Goal: Register for event/course: Sign up to attend an event or enroll in a course

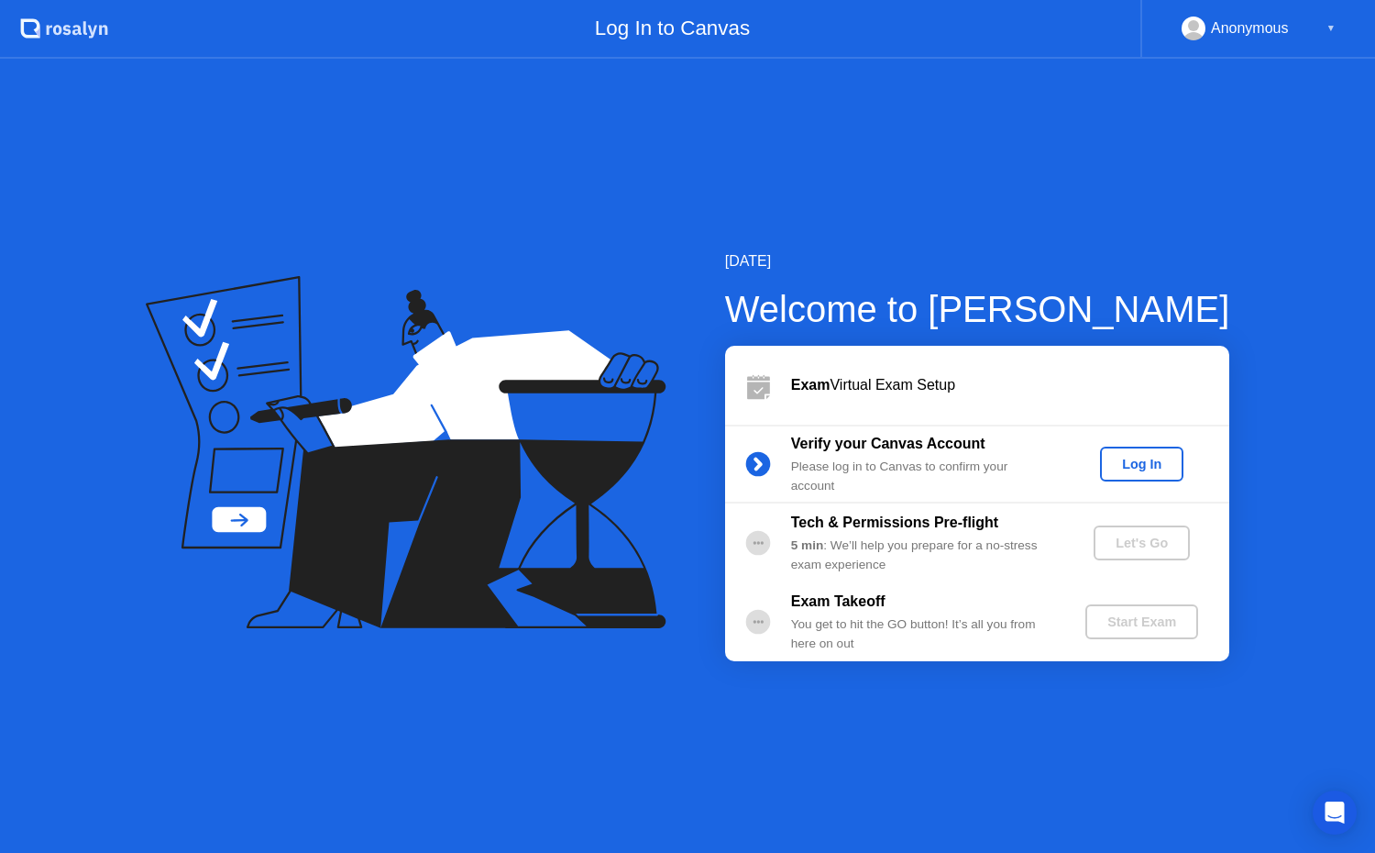
click at [1132, 467] on div "Log In" at bounding box center [1142, 464] width 69 height 15
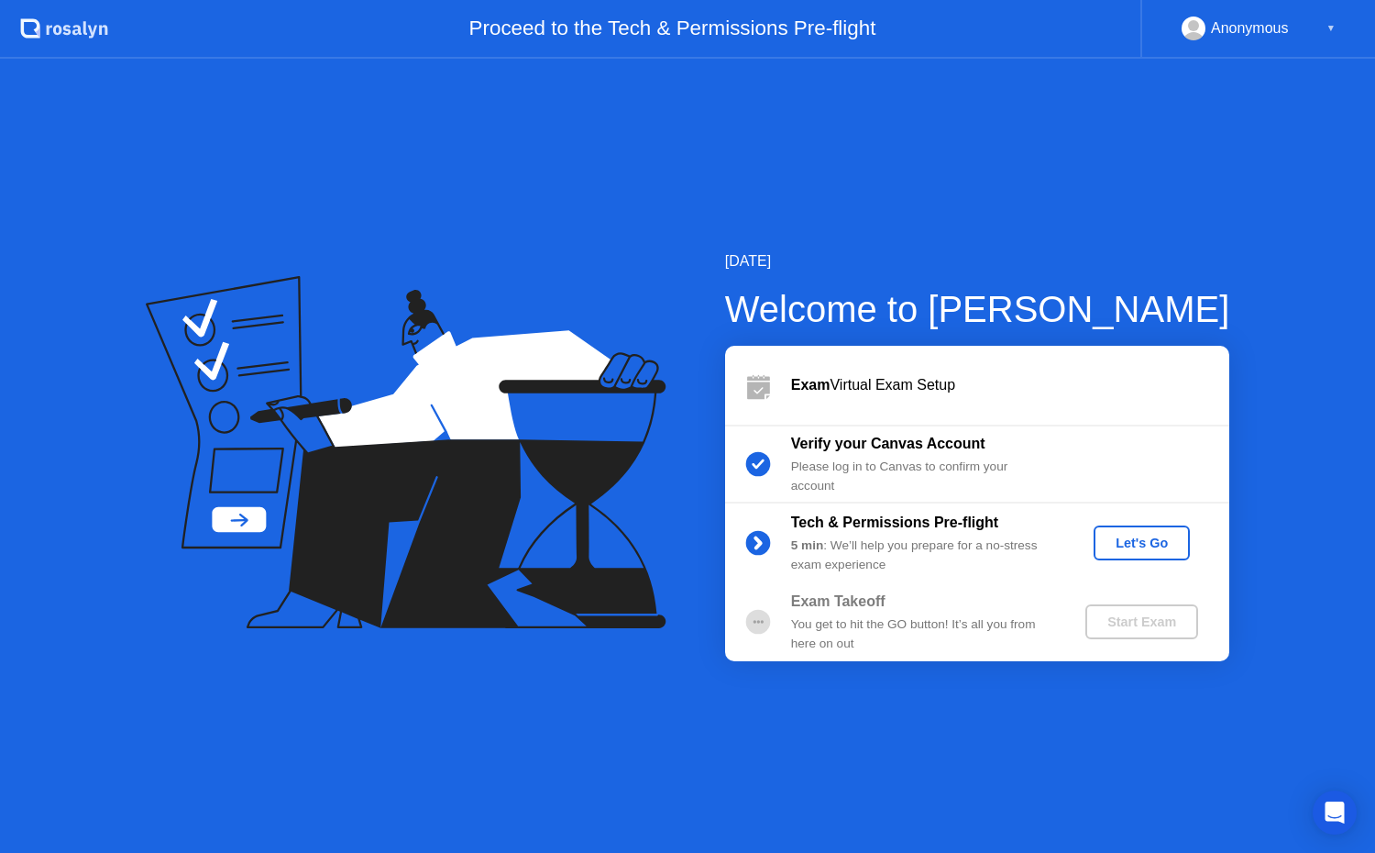
click at [1143, 546] on div "Let's Go" at bounding box center [1142, 542] width 82 height 15
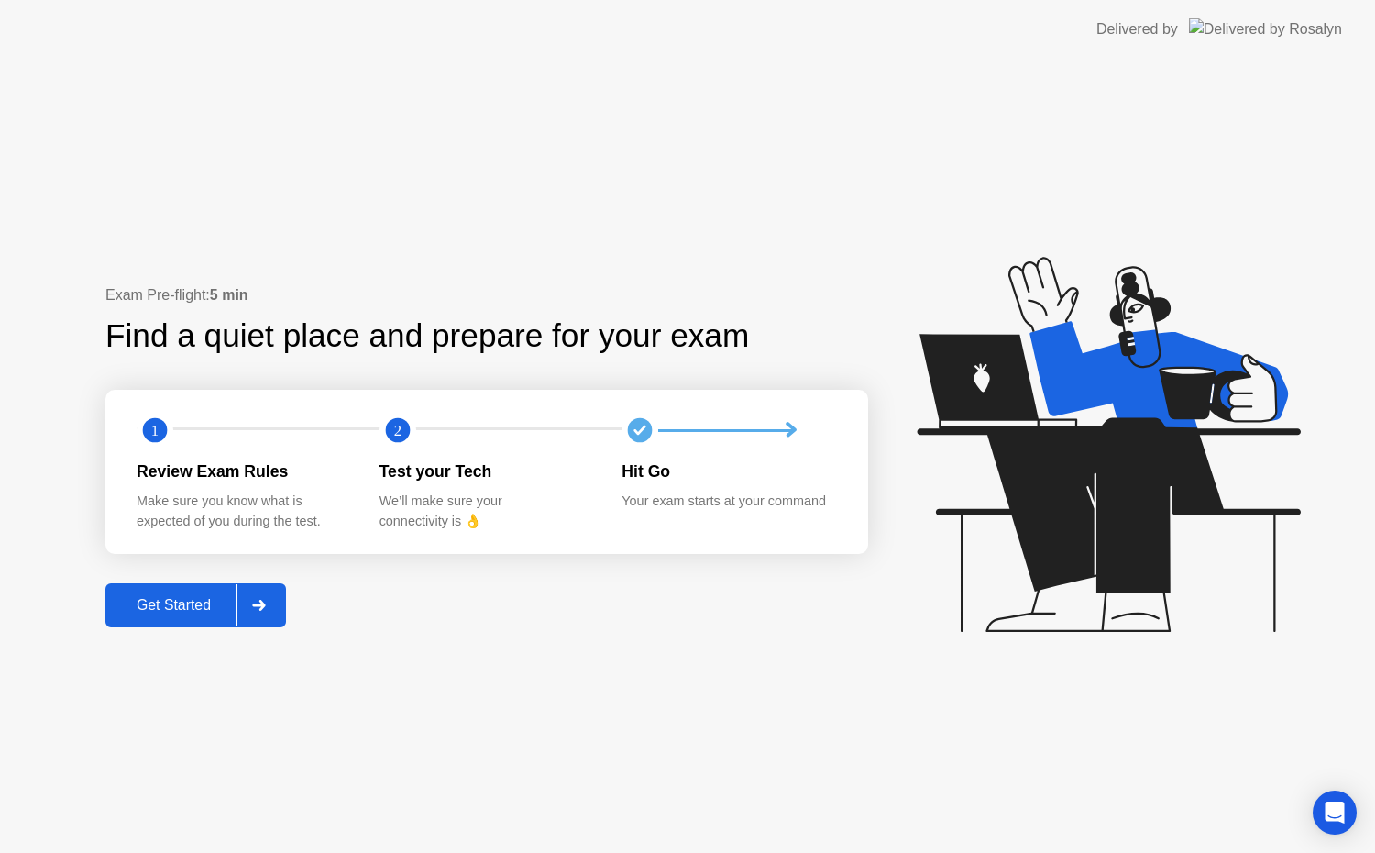
click at [185, 599] on div "Get Started" at bounding box center [174, 605] width 126 height 17
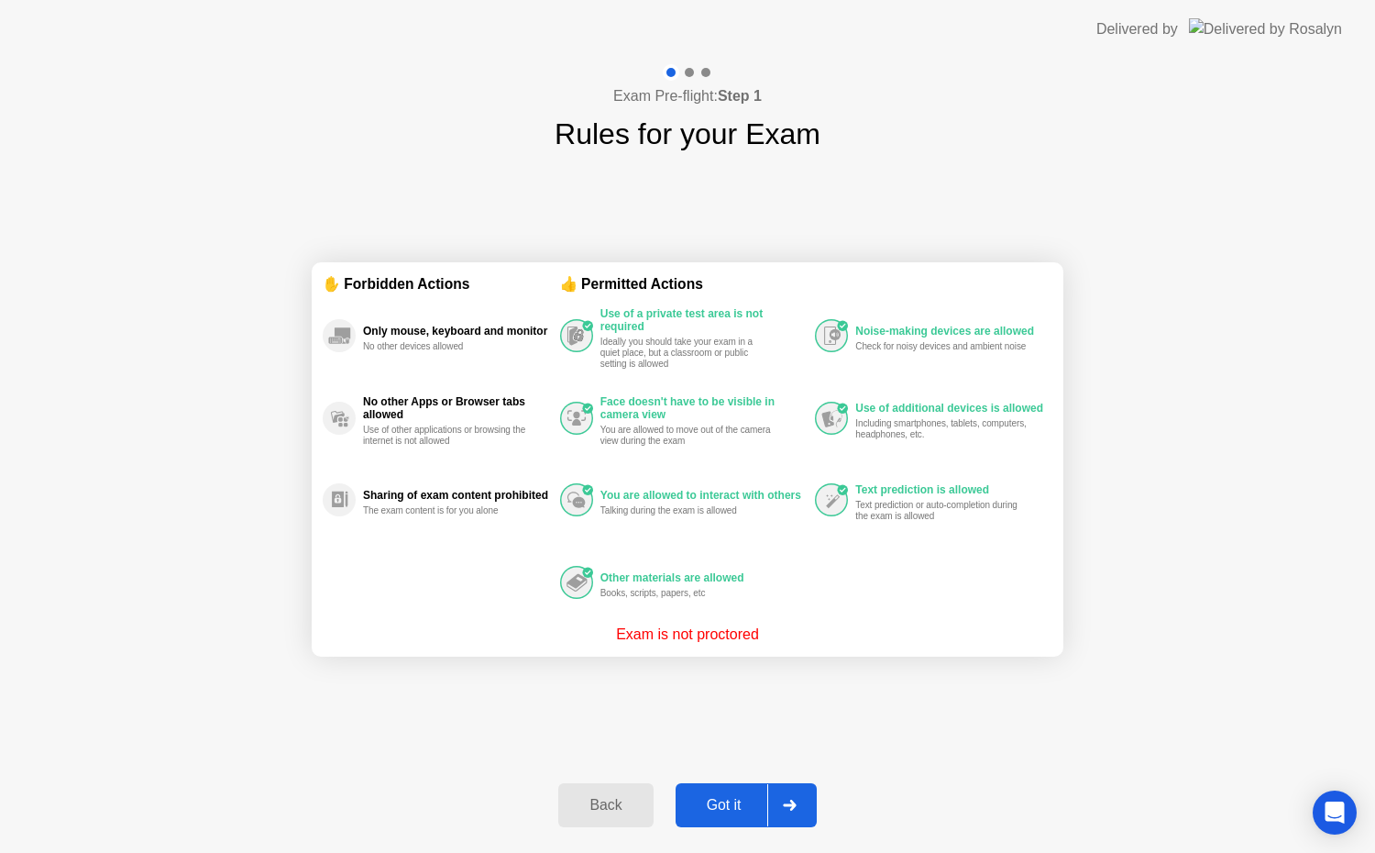
click at [731, 800] on div "Got it" at bounding box center [724, 805] width 86 height 17
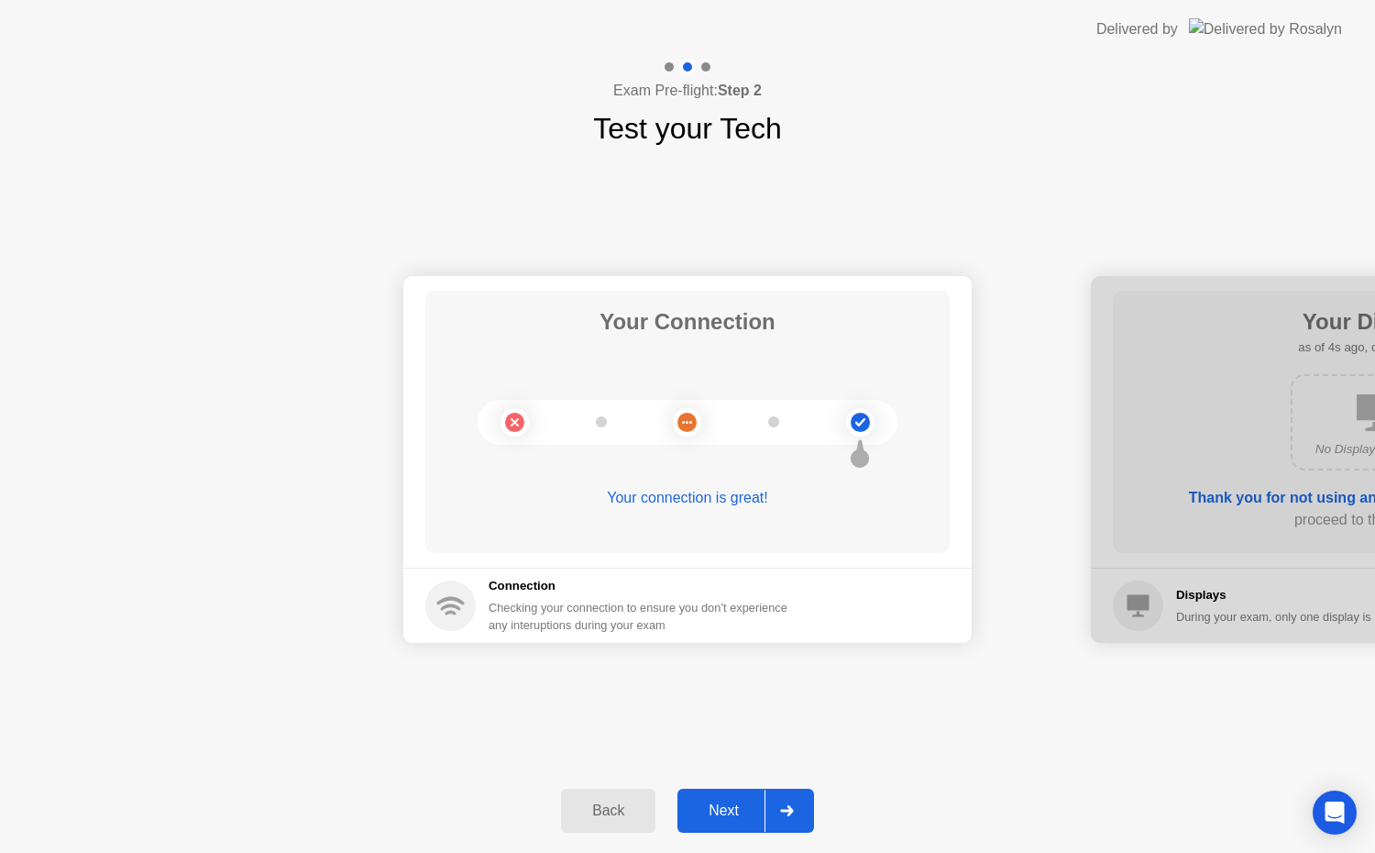
click at [729, 804] on div "Next" at bounding box center [724, 810] width 82 height 17
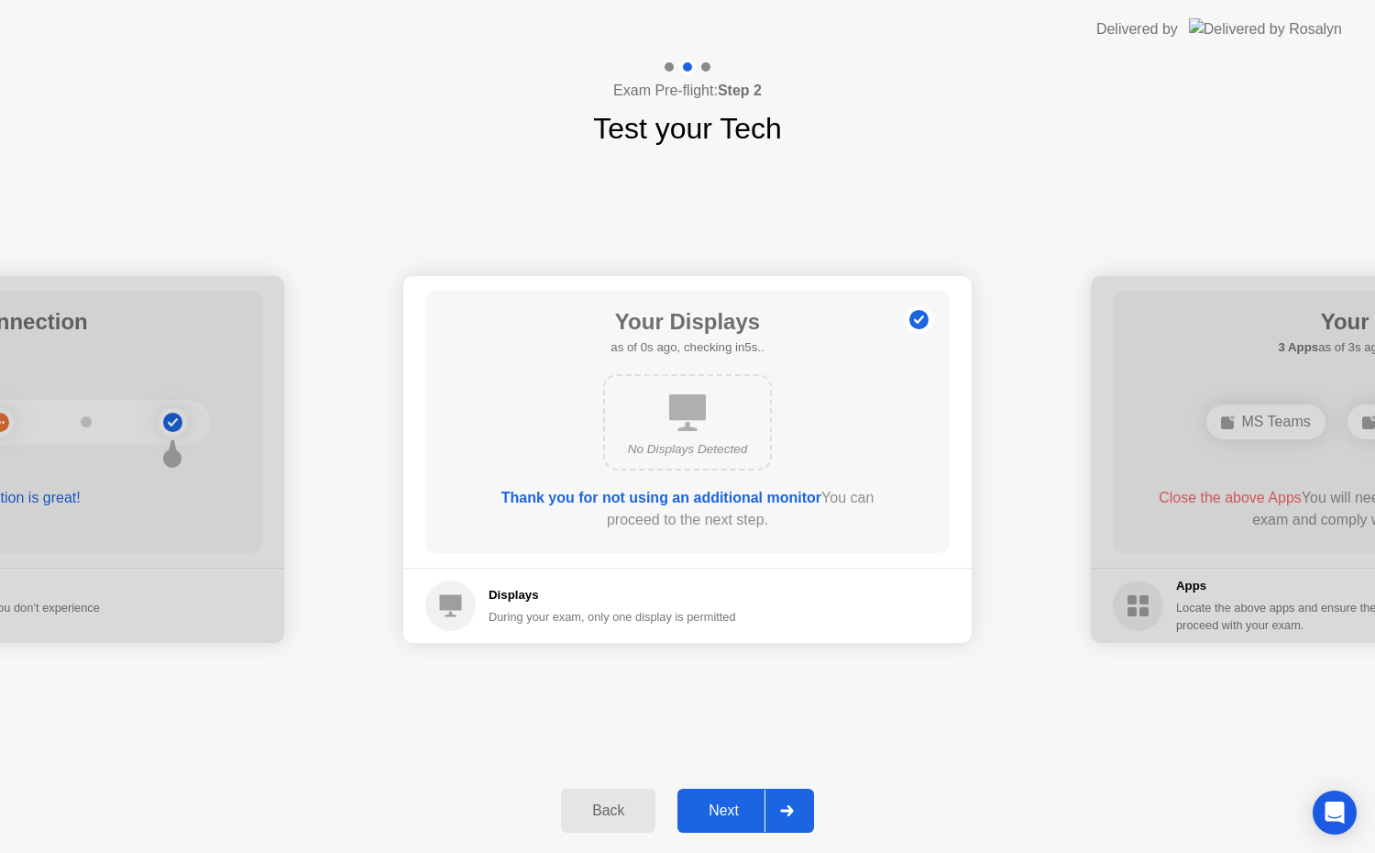
click at [729, 804] on div "Next" at bounding box center [724, 810] width 82 height 17
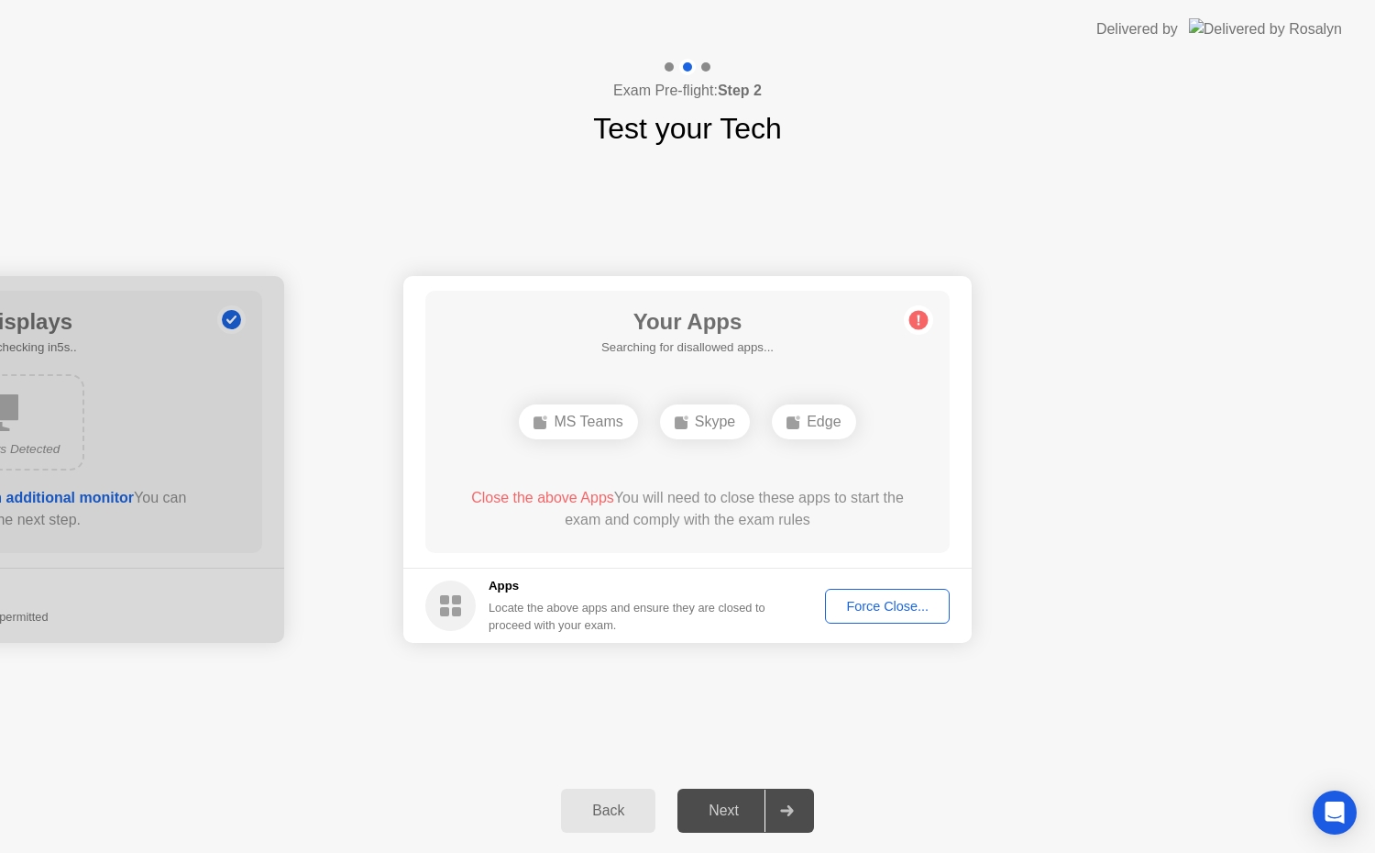
click at [729, 804] on div "Next" at bounding box center [724, 810] width 82 height 17
click at [723, 810] on div "Next" at bounding box center [724, 810] width 82 height 17
click at [724, 812] on div "Next" at bounding box center [724, 810] width 82 height 17
click at [898, 606] on div "Force Close..." at bounding box center [888, 606] width 112 height 15
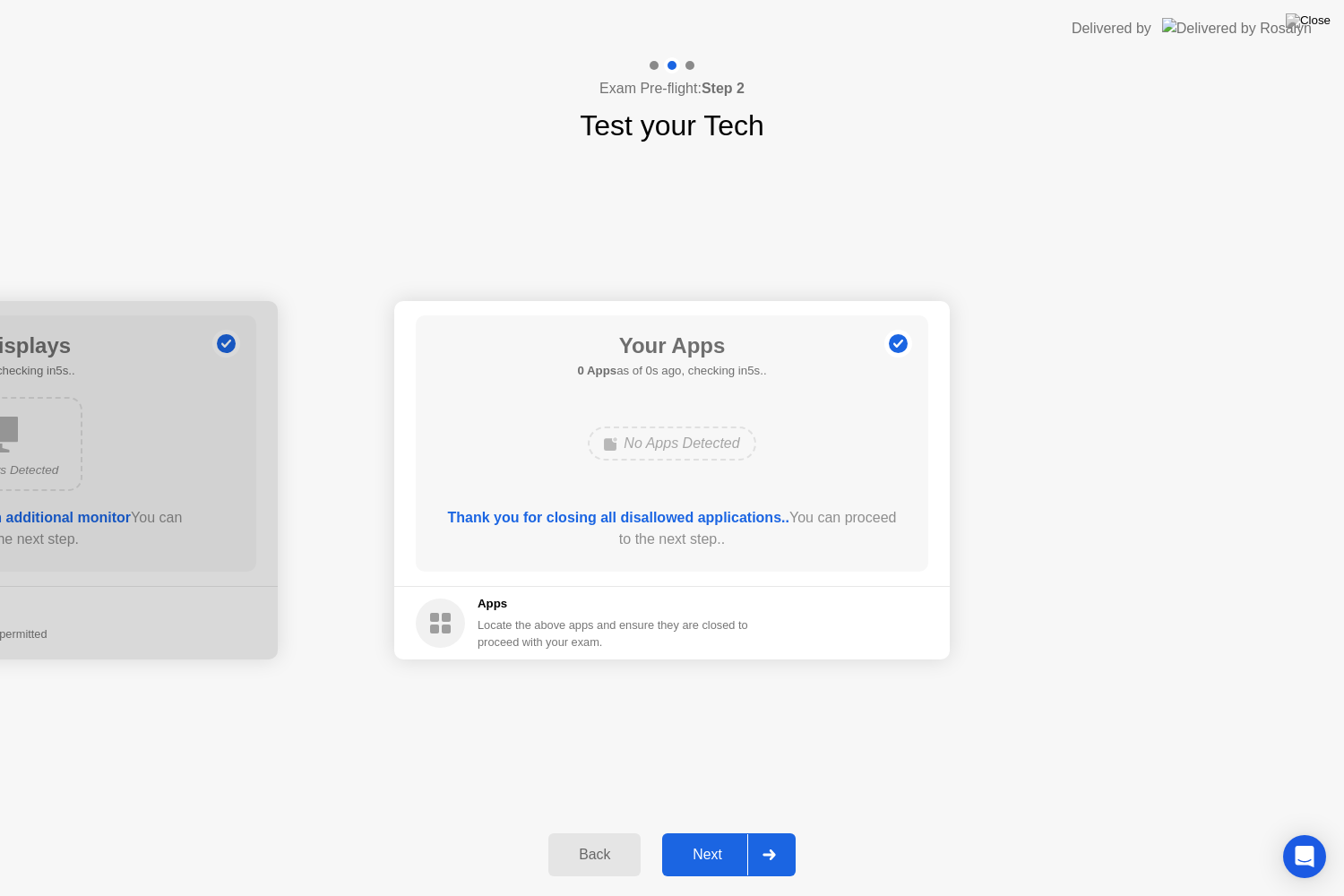
click at [721, 832] on div "Next" at bounding box center [708, 855] width 80 height 17
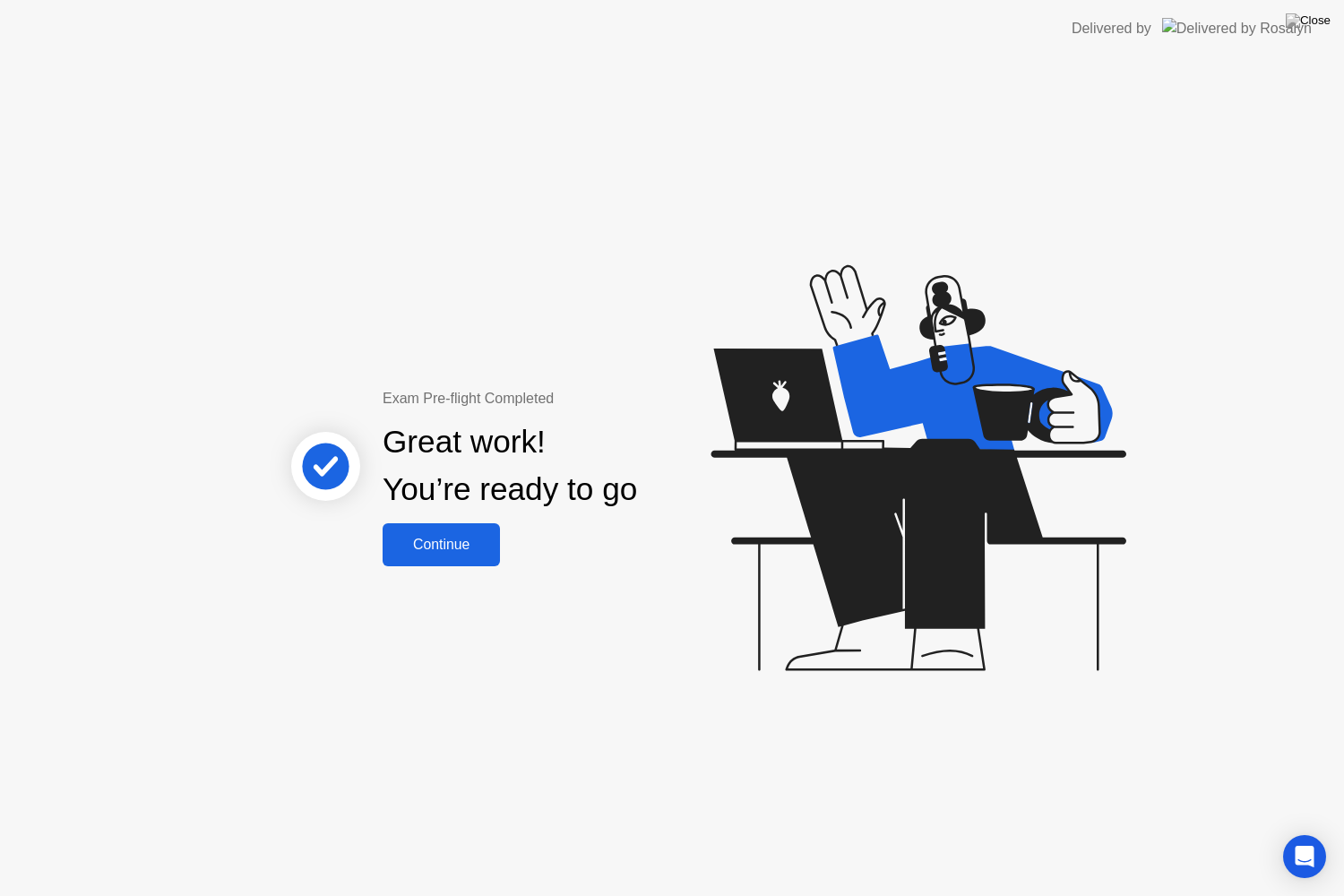
click at [419, 551] on div "Continue" at bounding box center [441, 544] width 107 height 17
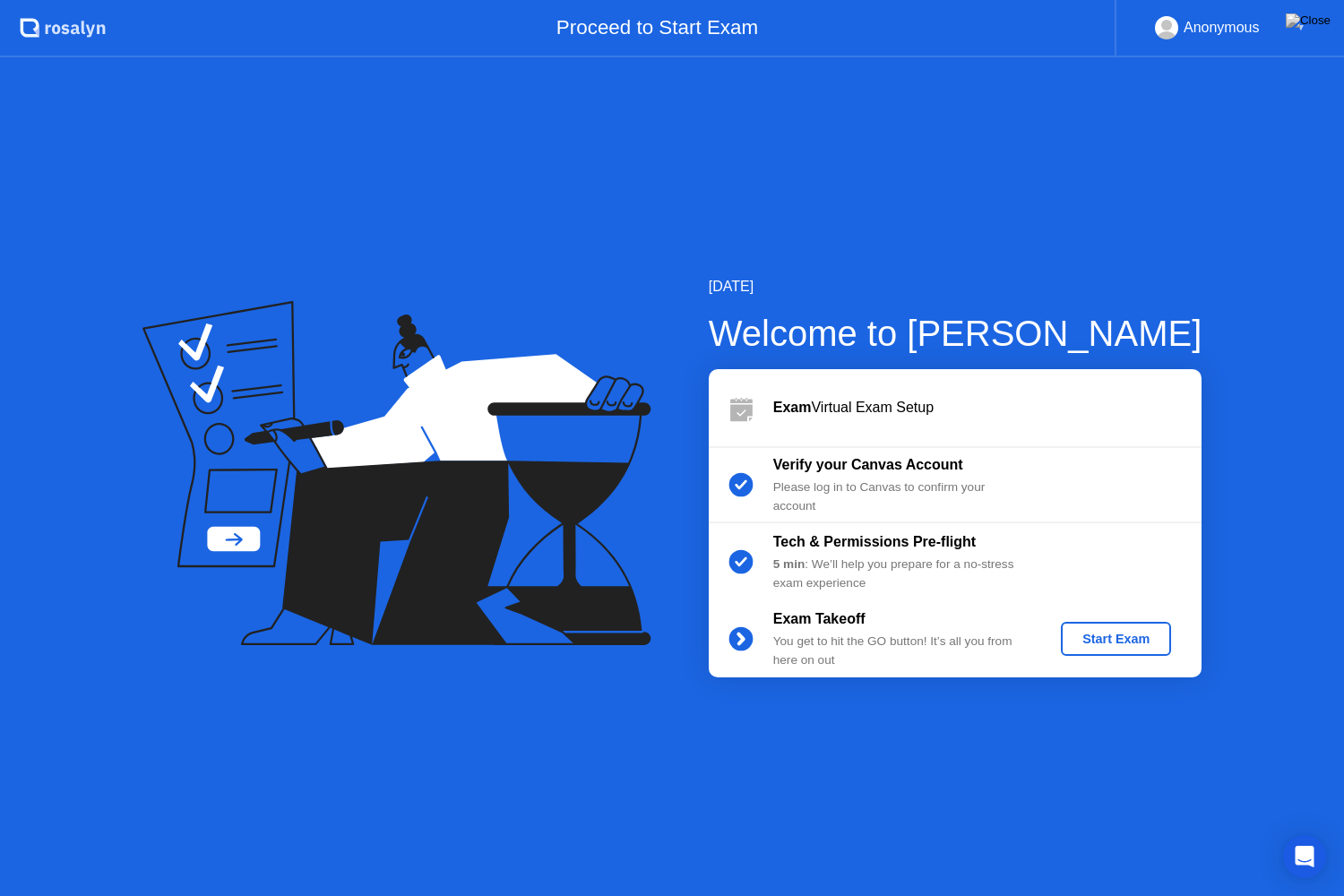
click at [1126, 646] on div "Start Exam" at bounding box center [1116, 638] width 96 height 15
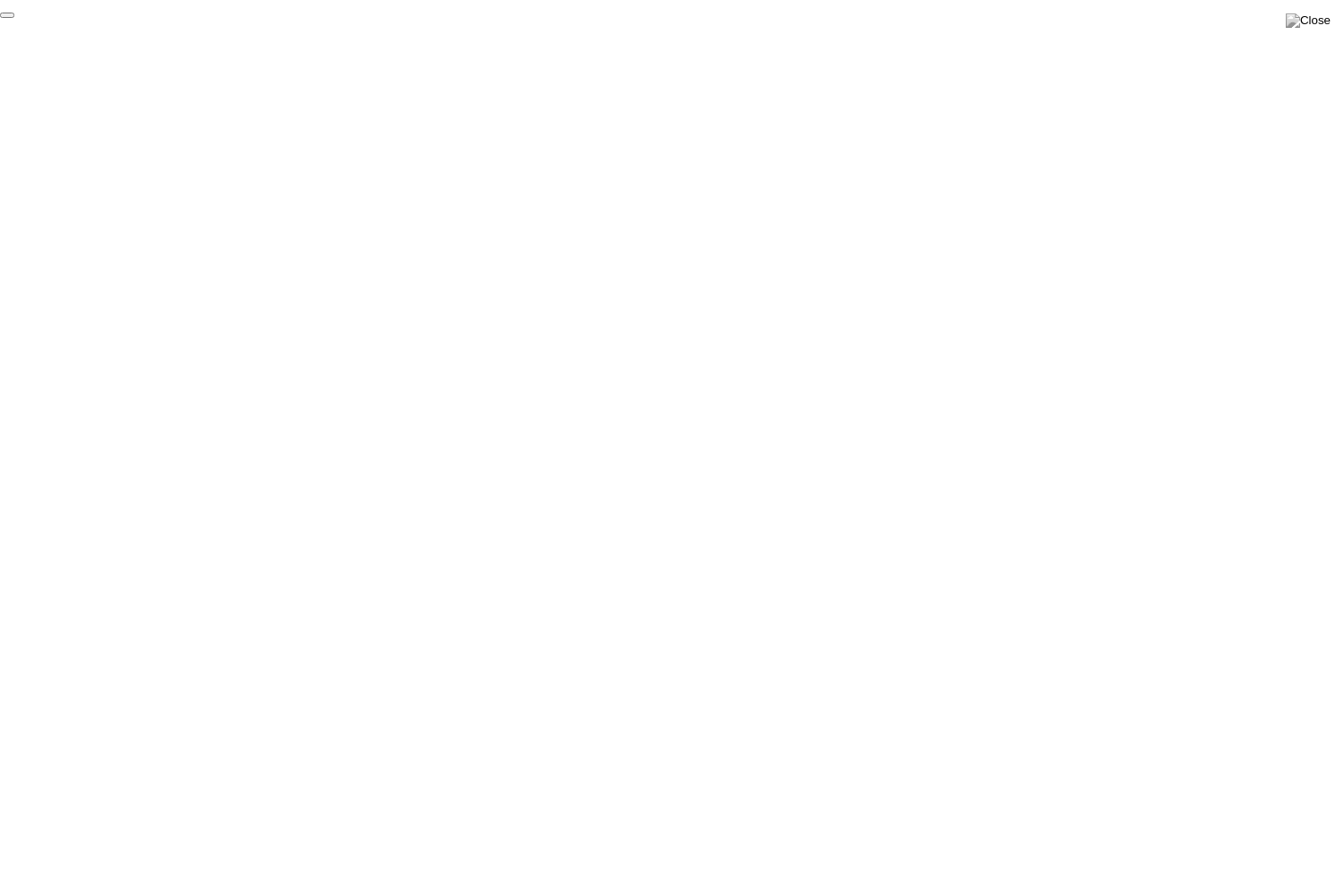
click div "End Proctoring Session"
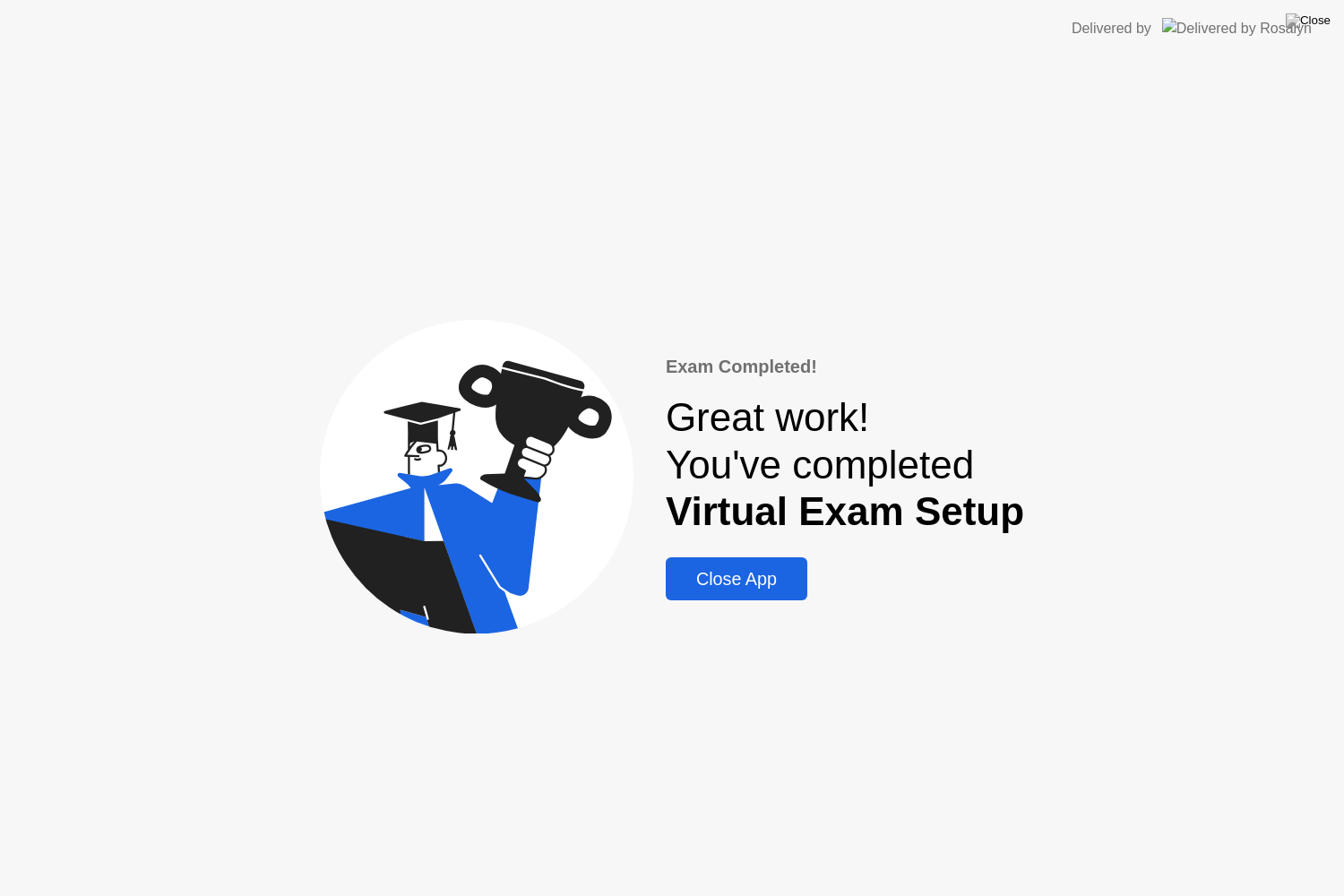
click at [783, 573] on div "Close App" at bounding box center [737, 578] width 131 height 21
